Goal: Task Accomplishment & Management: Complete application form

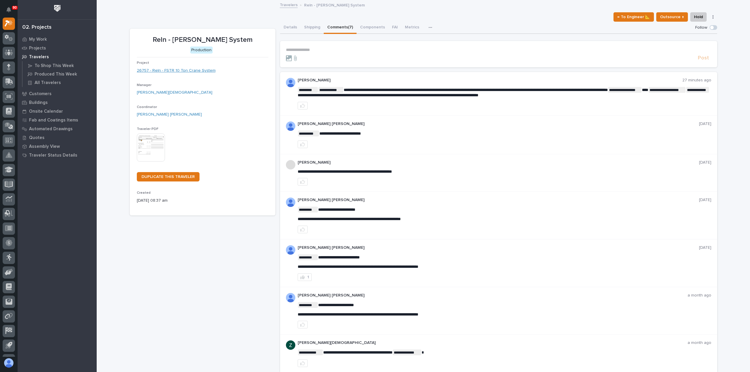
click at [165, 70] on link "26757 - Reln - FSTR 10 Ton Crane System" at bounding box center [176, 71] width 79 height 6
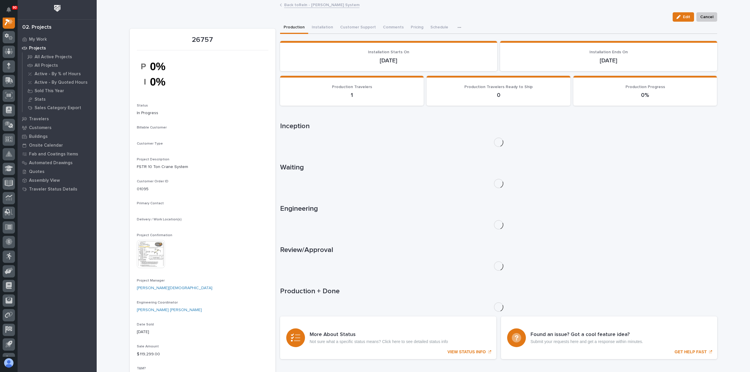
scroll to position [15, 0]
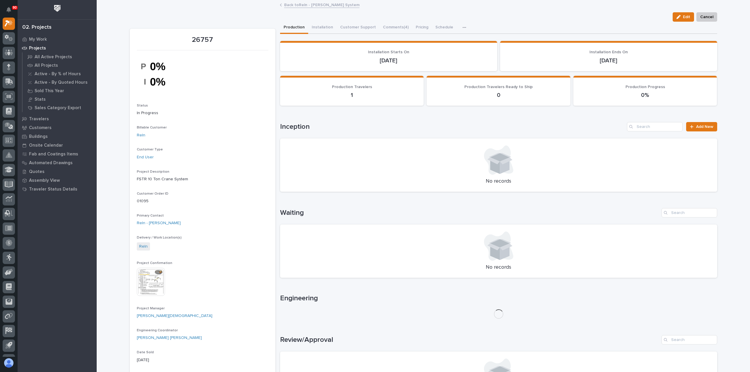
click at [148, 280] on img at bounding box center [151, 282] width 28 height 28
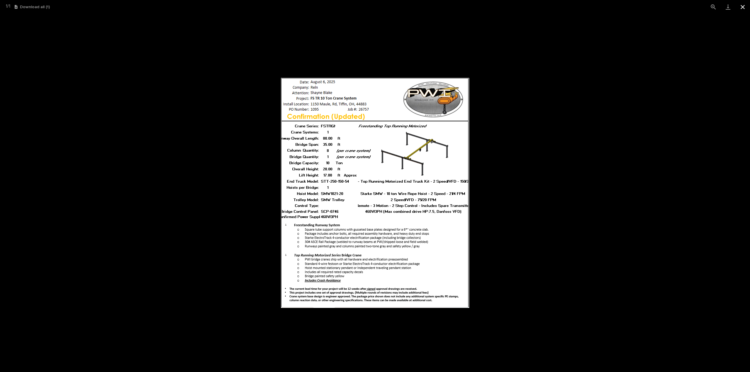
click at [740, 5] on button "Close gallery" at bounding box center [742, 7] width 15 height 14
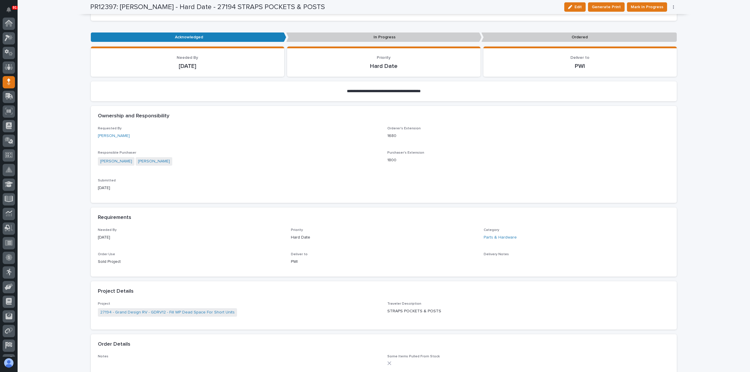
scroll to position [88, 0]
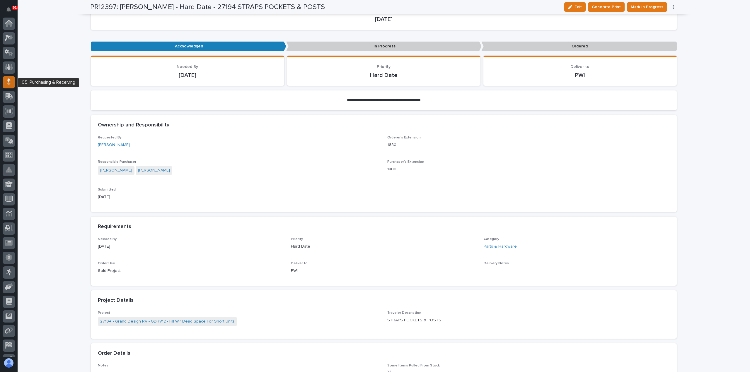
click at [9, 81] on icon at bounding box center [9, 79] width 4 height 3
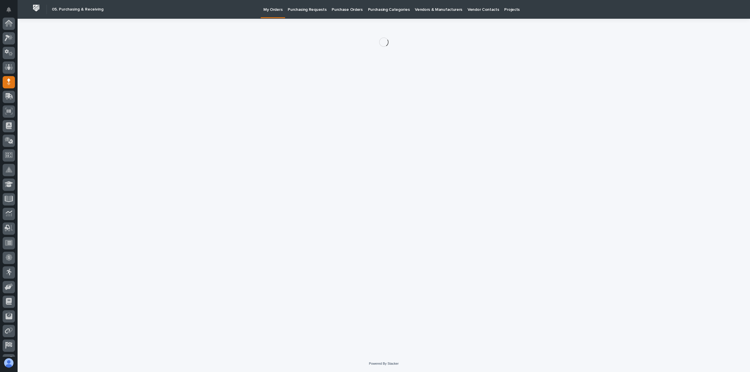
scroll to position [41, 0]
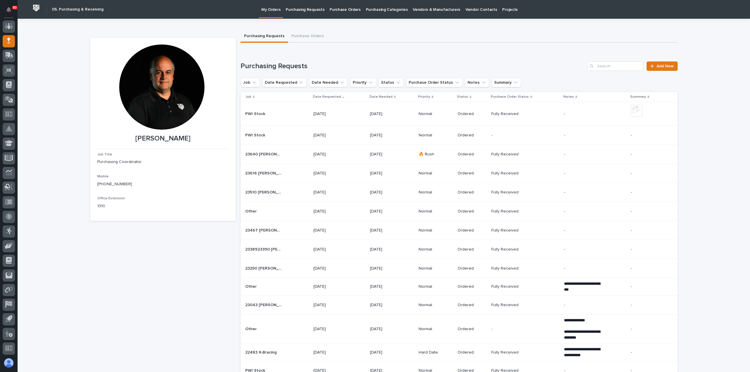
click at [345, 9] on p "Purchase Orders" at bounding box center [344, 6] width 31 height 12
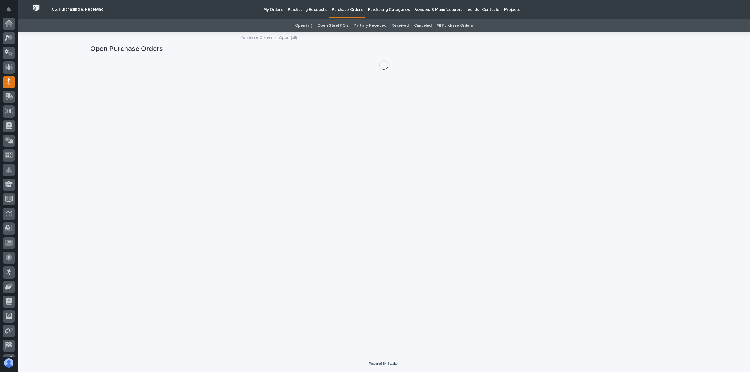
scroll to position [41, 0]
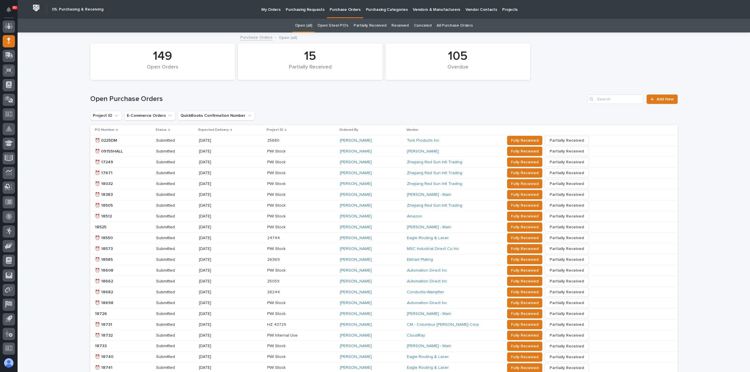
click at [267, 10] on p "My Orders" at bounding box center [270, 6] width 19 height 12
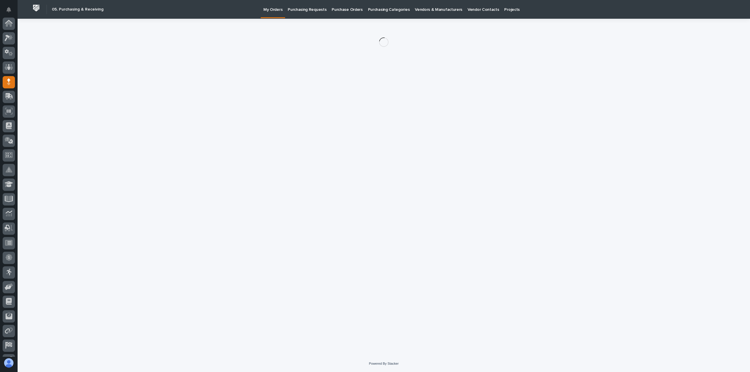
scroll to position [41, 0]
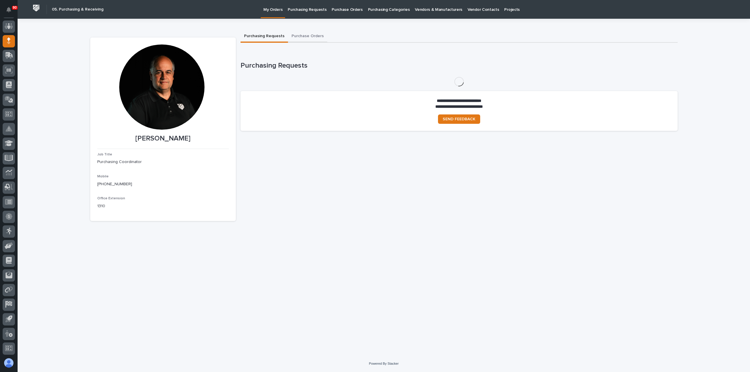
click at [296, 35] on button "Purchase Orders" at bounding box center [307, 36] width 39 height 12
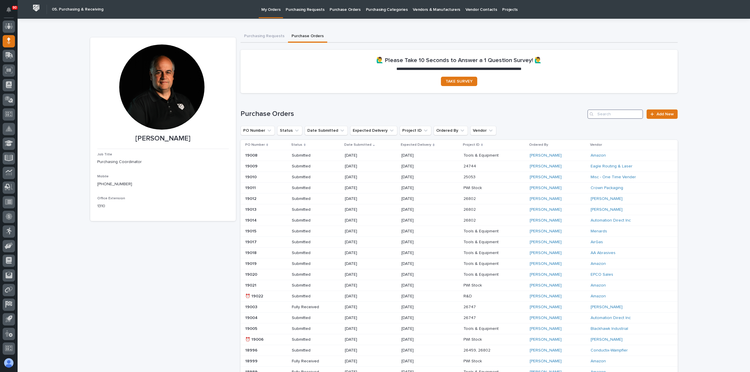
click at [604, 113] on input "Search" at bounding box center [615, 114] width 56 height 9
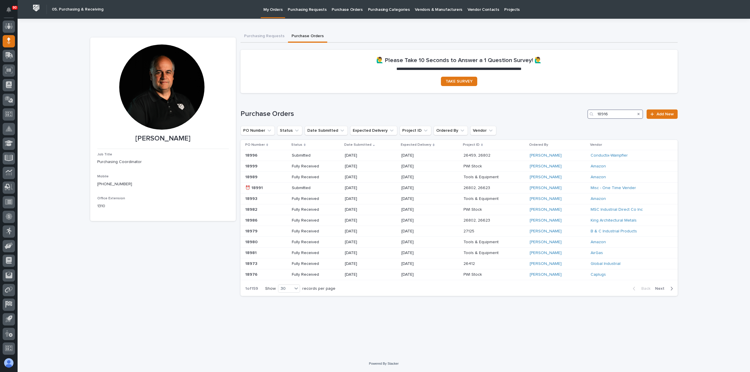
type input "18916"
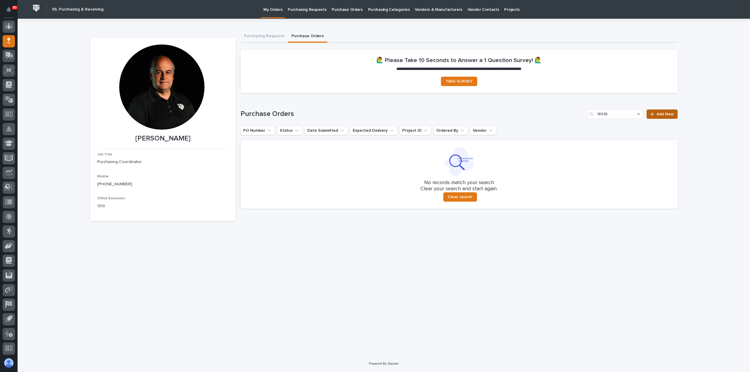
click at [666, 113] on span "Add New" at bounding box center [664, 114] width 17 height 4
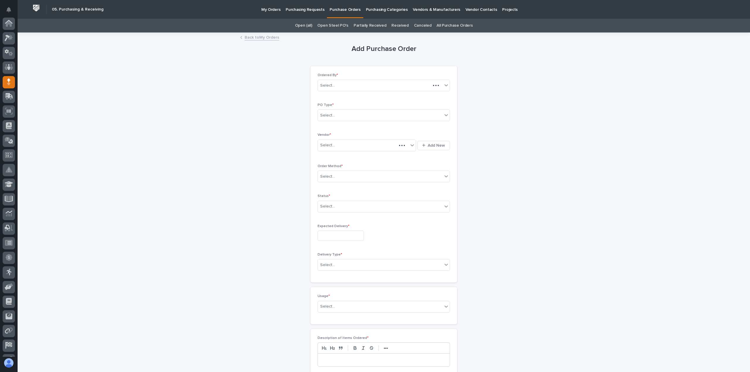
scroll to position [41, 0]
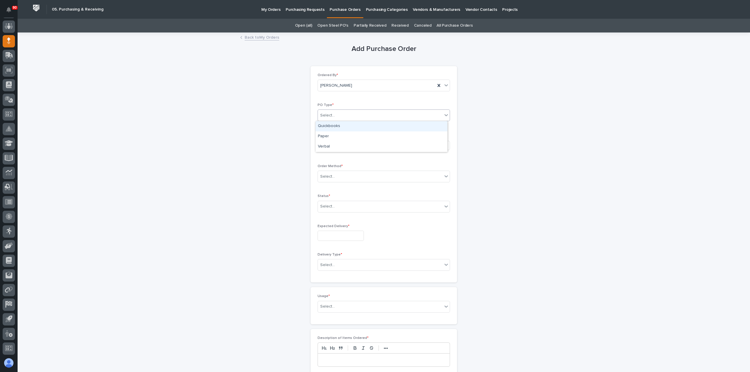
click at [337, 113] on div "Select..." at bounding box center [380, 116] width 124 height 10
click at [335, 134] on div "Paper" at bounding box center [381, 136] width 132 height 10
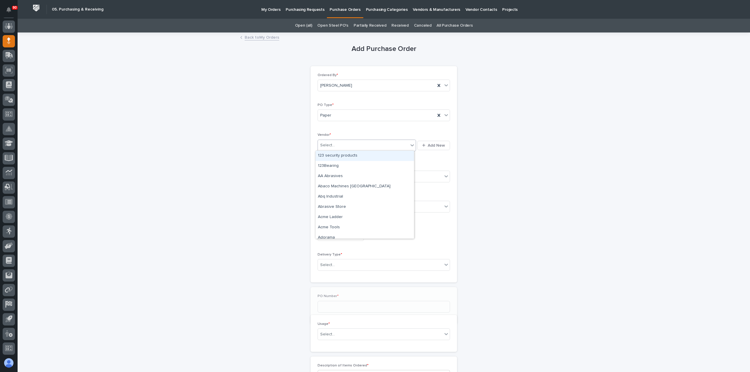
click at [338, 144] on div "Select..." at bounding box center [363, 146] width 90 height 10
type input "***"
click at [360, 157] on div "NIA - [GEOGRAPHIC_DATA][US_STATE] Axle" at bounding box center [364, 156] width 98 height 10
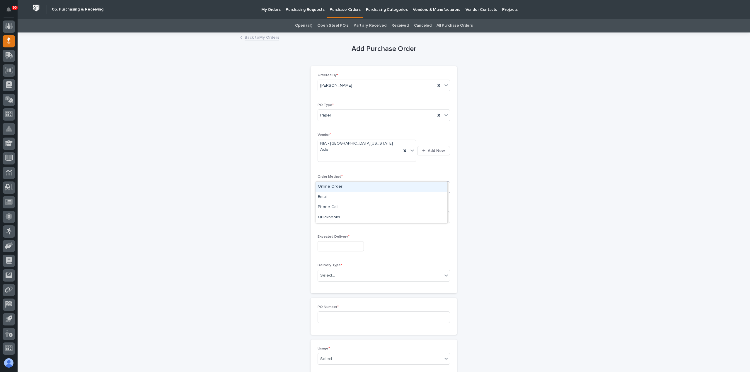
drag, startPoint x: 345, startPoint y: 177, endPoint x: 347, endPoint y: 181, distance: 4.4
click at [345, 182] on div "Select..." at bounding box center [380, 187] width 124 height 10
click at [327, 198] on div "Email" at bounding box center [381, 197] width 132 height 10
click at [335, 213] on div "Select..." at bounding box center [380, 218] width 124 height 10
click at [323, 227] on div "Submitted" at bounding box center [381, 227] width 132 height 10
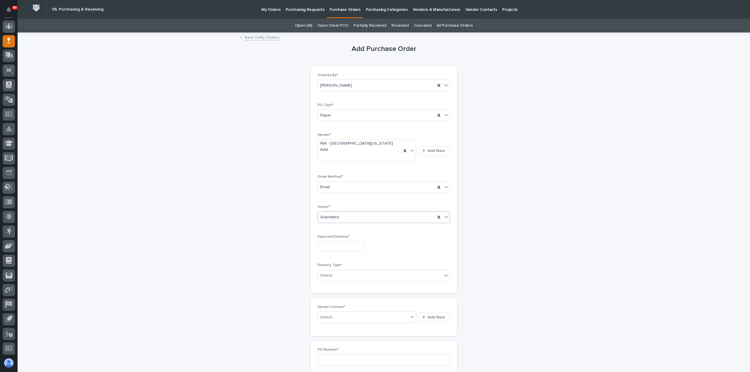
click at [345, 241] on input "text" at bounding box center [340, 246] width 46 height 10
click at [354, 206] on div "3" at bounding box center [356, 206] width 8 height 8
type input "**********"
click at [345, 271] on div "Select..." at bounding box center [380, 276] width 124 height 10
drag, startPoint x: 342, startPoint y: 280, endPoint x: 333, endPoint y: 284, distance: 9.8
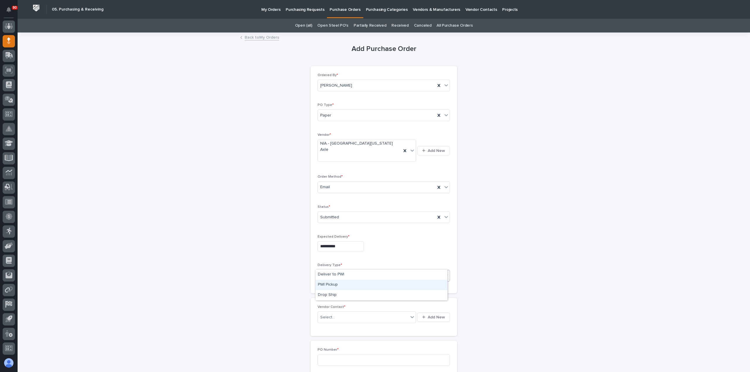
click at [331, 284] on div "PWI Pickup" at bounding box center [381, 285] width 132 height 10
click at [338, 313] on div "Select..." at bounding box center [363, 318] width 90 height 10
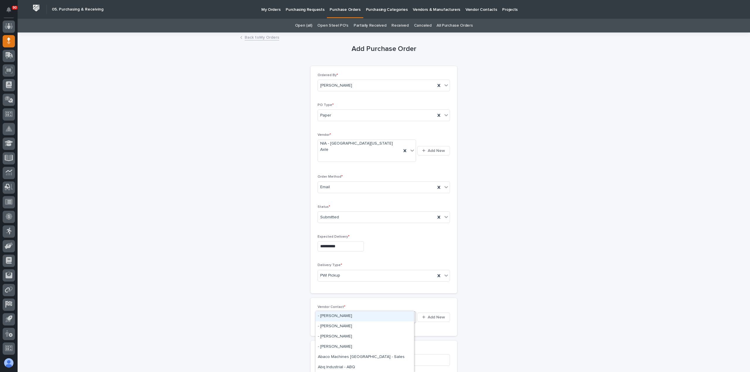
type input "***"
click at [338, 312] on div "Select..." at bounding box center [366, 318] width 98 height 12
click at [341, 313] on div "Select..." at bounding box center [363, 318] width 90 height 10
click at [343, 313] on div "Select..." at bounding box center [363, 318] width 90 height 10
type input "***"
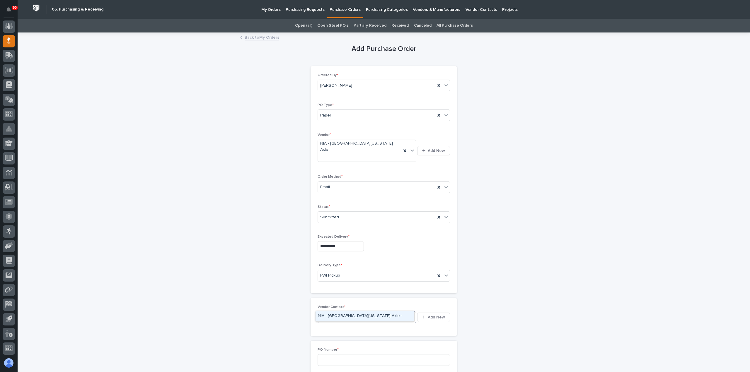
click at [342, 315] on div "NIA - [GEOGRAPHIC_DATA][US_STATE] Axle -" at bounding box center [364, 316] width 98 height 10
drag, startPoint x: 346, startPoint y: 348, endPoint x: 370, endPoint y: 342, distance: 25.3
click at [347, 365] on input at bounding box center [383, 371] width 132 height 12
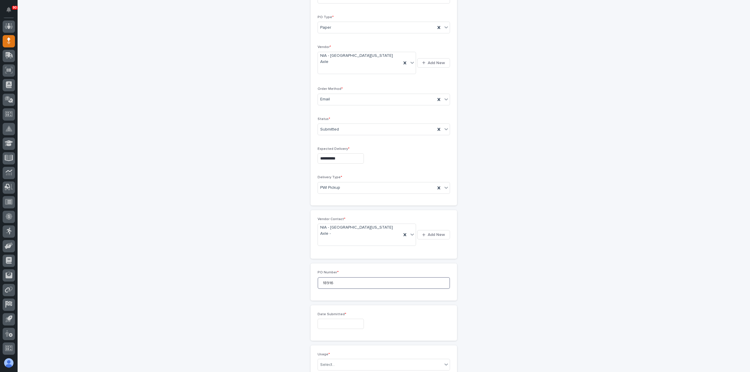
scroll to position [176, 0]
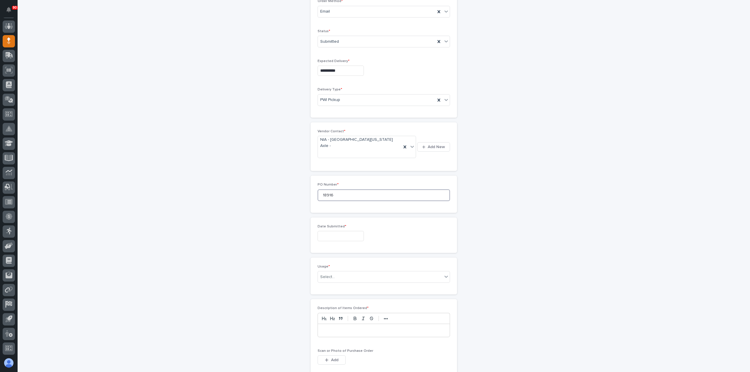
type input "18916"
click at [339, 231] on input "text" at bounding box center [340, 236] width 46 height 10
click at [318, 157] on div "8" at bounding box center [318, 156] width 8 height 8
type input "**********"
click at [352, 272] on div "Select..." at bounding box center [380, 277] width 124 height 10
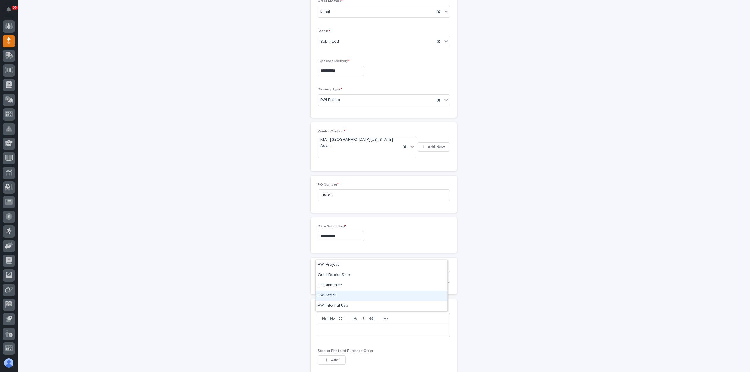
click at [337, 295] on div "PWI Stock" at bounding box center [381, 296] width 132 height 10
click at [344, 324] on div at bounding box center [384, 330] width 132 height 13
click at [336, 355] on button "Add" at bounding box center [331, 359] width 28 height 9
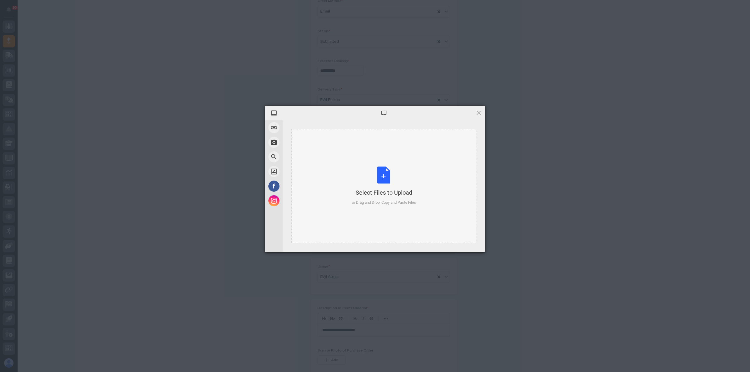
click at [382, 179] on div "Select Files to Upload or Drag and Drop, Copy and Paste Files" at bounding box center [384, 186] width 64 height 39
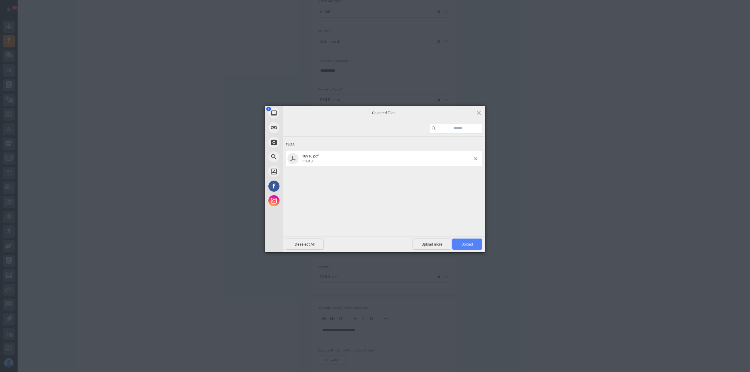
click at [467, 245] on span "Upload 1" at bounding box center [466, 244] width 11 height 4
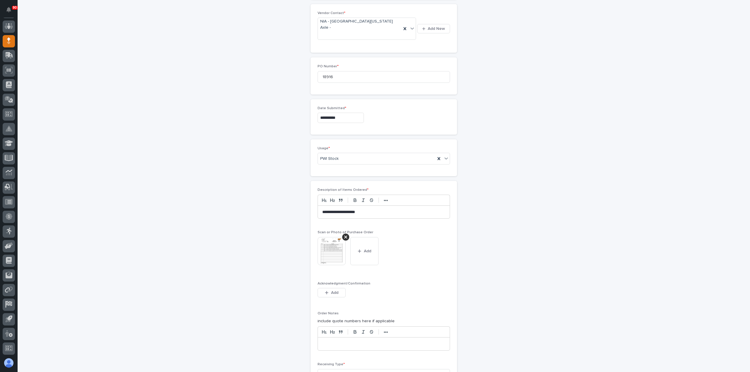
scroll to position [303, 0]
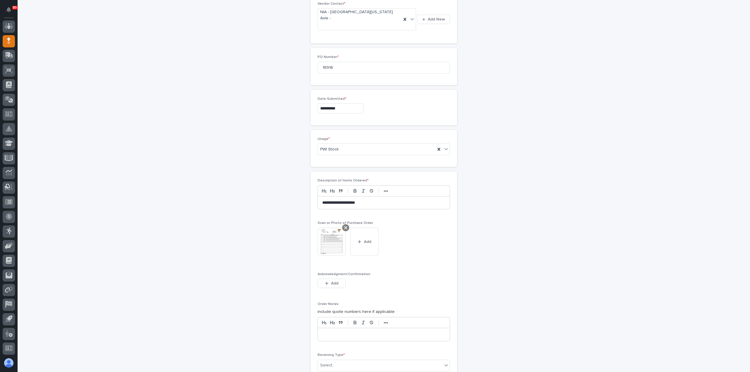
click at [344, 225] on icon at bounding box center [345, 227] width 3 height 5
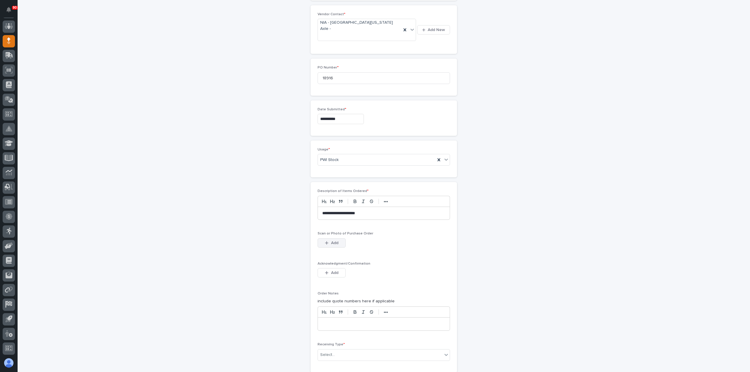
click at [333, 240] on span "Add" at bounding box center [334, 242] width 7 height 5
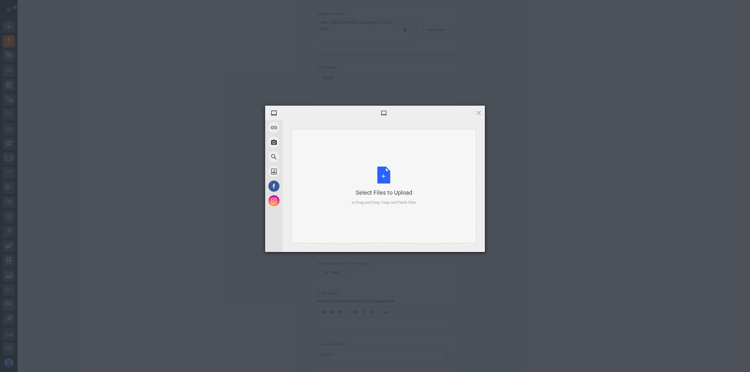
click at [379, 179] on div "Select Files to Upload or Drag and Drop, Copy and Paste Files" at bounding box center [384, 186] width 64 height 39
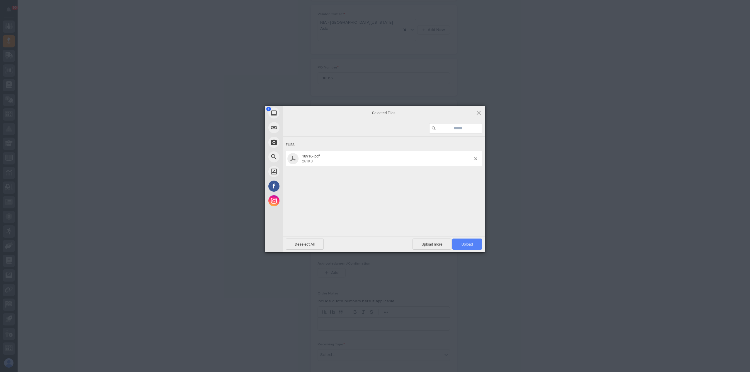
click at [476, 246] on span "Upload 1" at bounding box center [467, 244] width 30 height 11
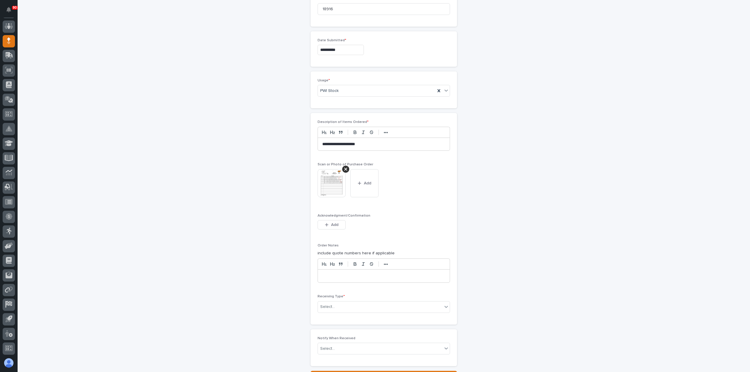
scroll to position [392, 0]
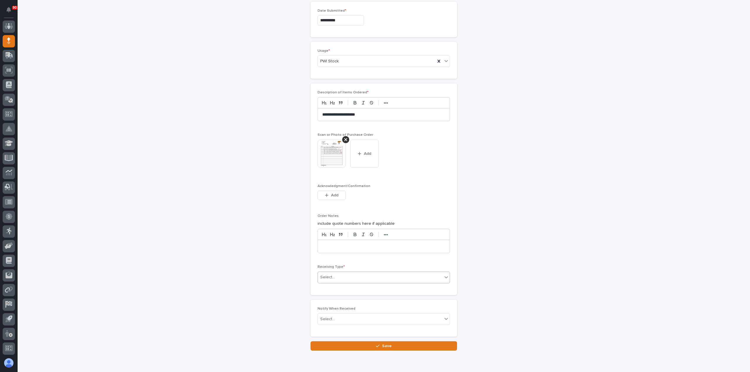
click at [334, 273] on div "Select..." at bounding box center [380, 278] width 124 height 10
click at [347, 292] on div "Deliver to" at bounding box center [381, 295] width 132 height 10
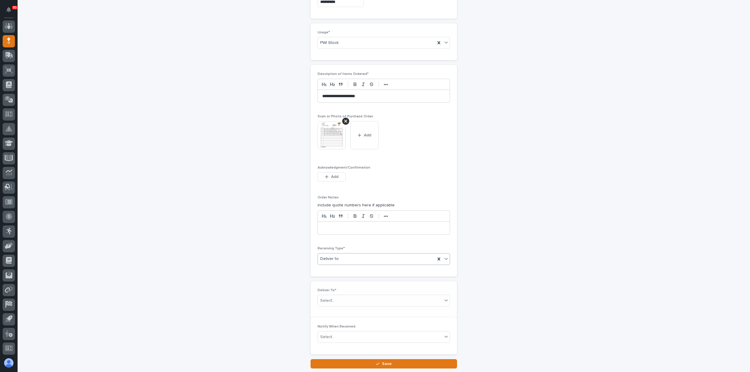
scroll to position [412, 0]
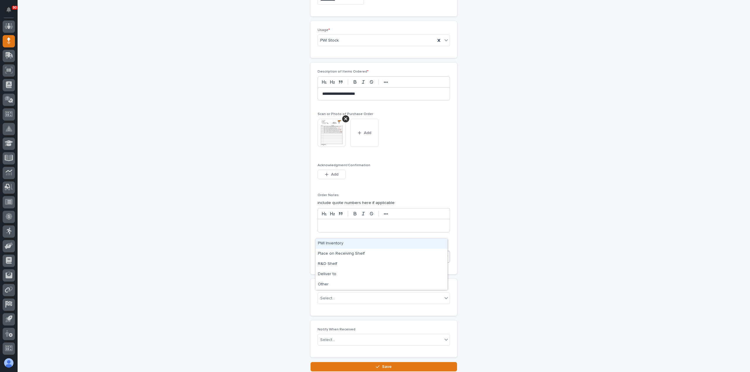
click at [350, 252] on div "Deliver to" at bounding box center [376, 257] width 117 height 10
click at [350, 281] on div "Other" at bounding box center [381, 285] width 132 height 10
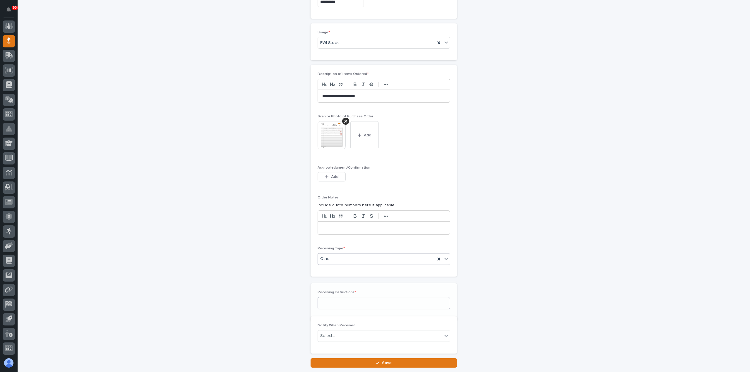
scroll to position [413, 0]
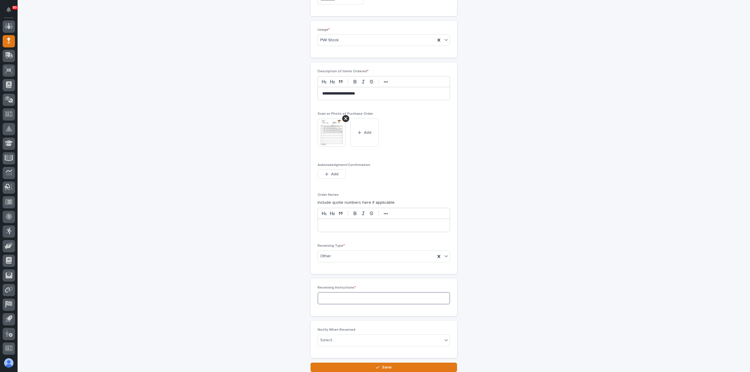
click at [343, 292] on textarea at bounding box center [383, 298] width 132 height 12
type textarea "**********"
click at [388, 365] on span "Save" at bounding box center [387, 367] width 10 height 5
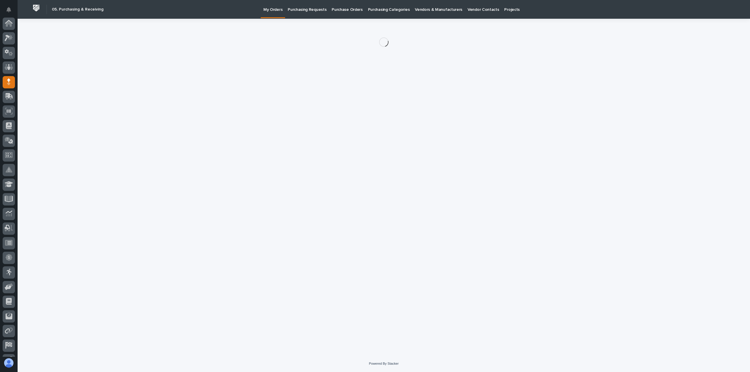
scroll to position [41, 0]
